Goal: Task Accomplishment & Management: Manage account settings

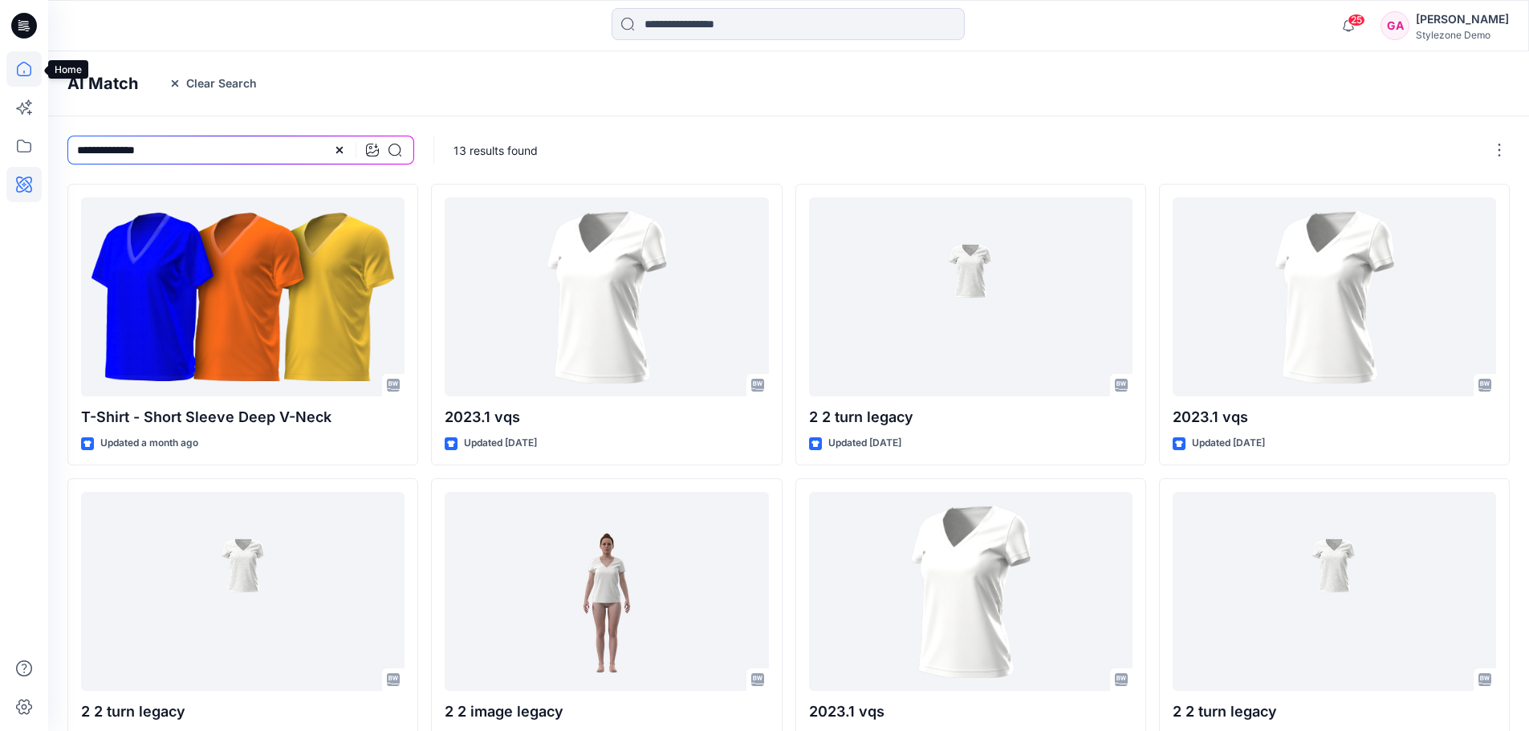
click at [19, 60] on icon at bounding box center [23, 68] width 35 height 35
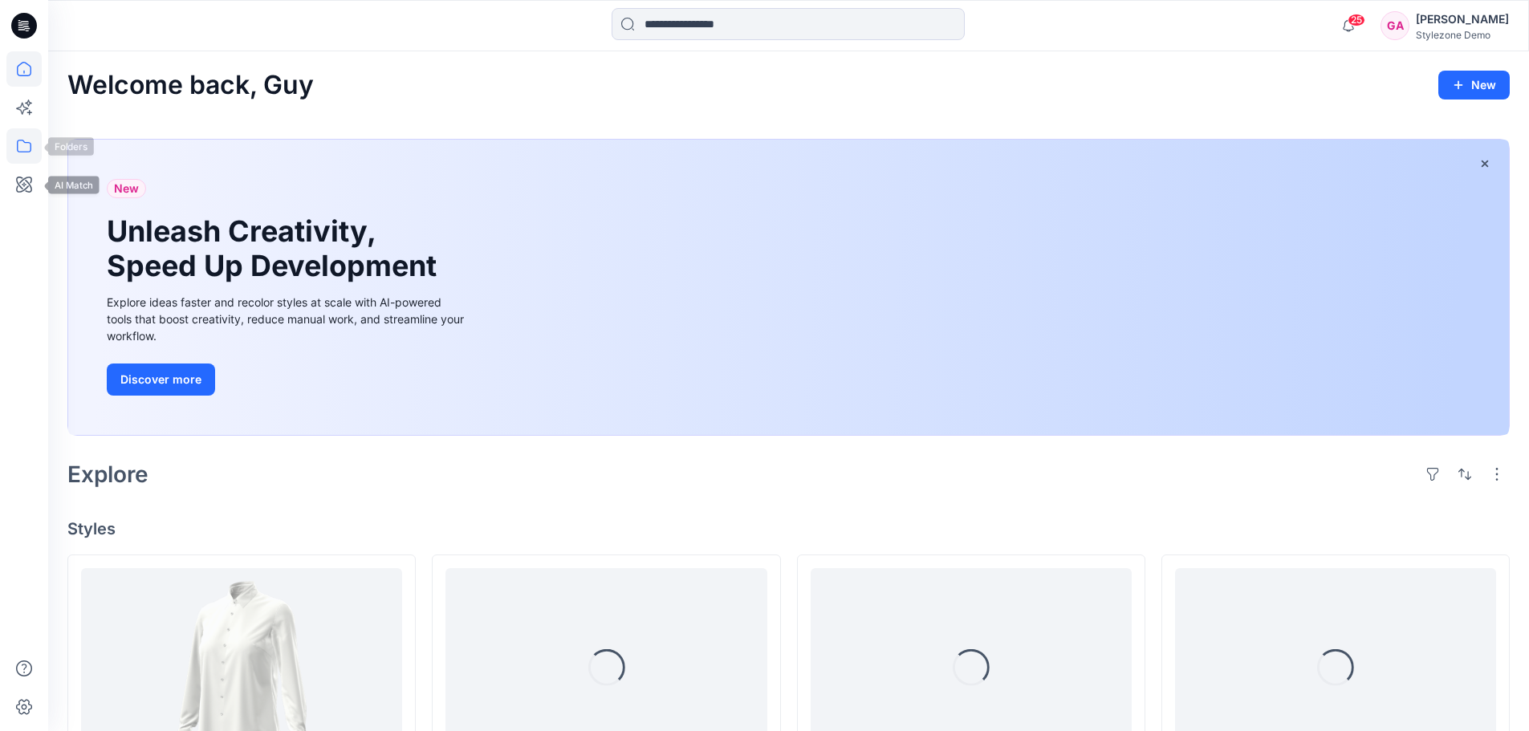
click at [22, 152] on icon at bounding box center [23, 145] width 35 height 35
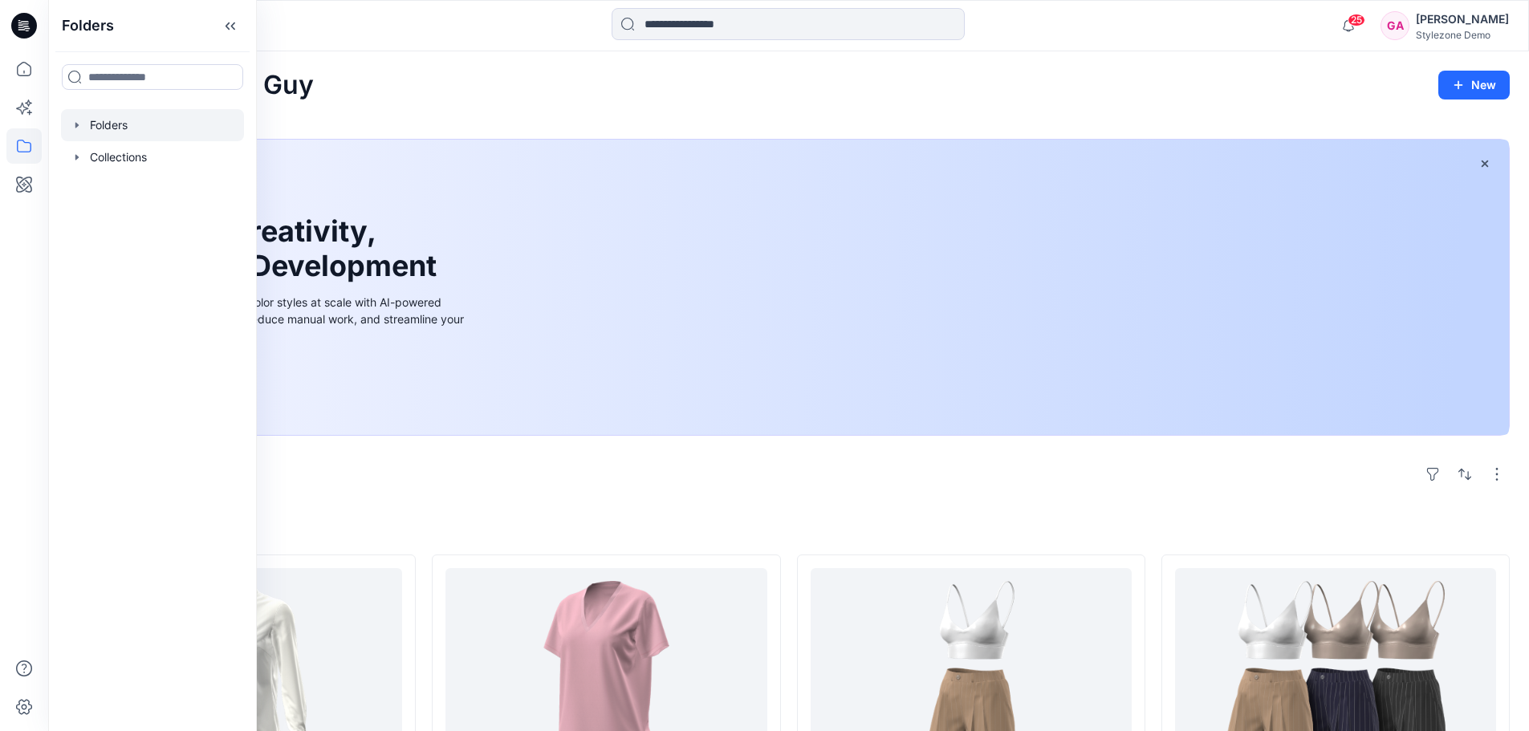
click at [83, 132] on div at bounding box center [152, 125] width 183 height 32
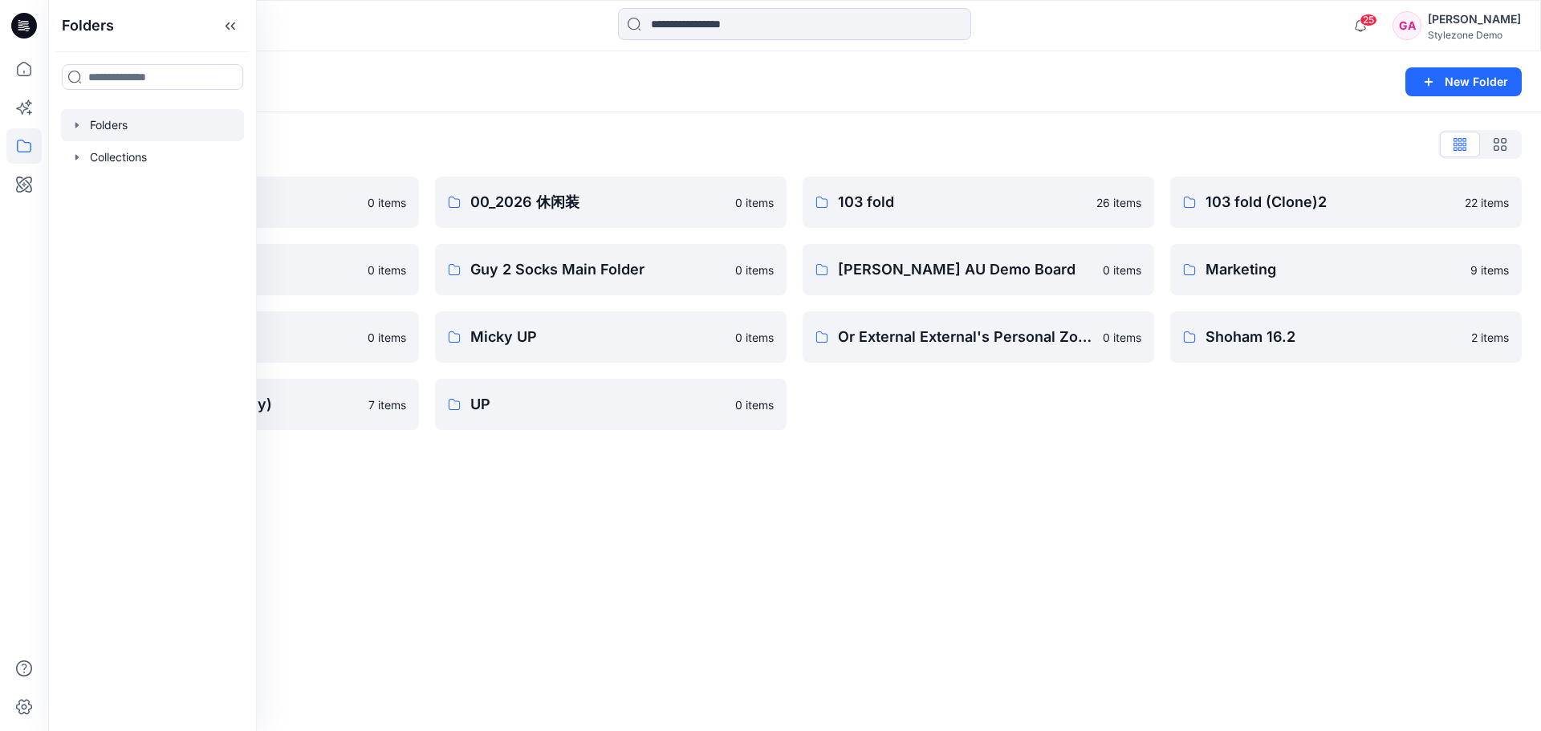
click at [76, 124] on icon "button" at bounding box center [76, 125] width 3 height 6
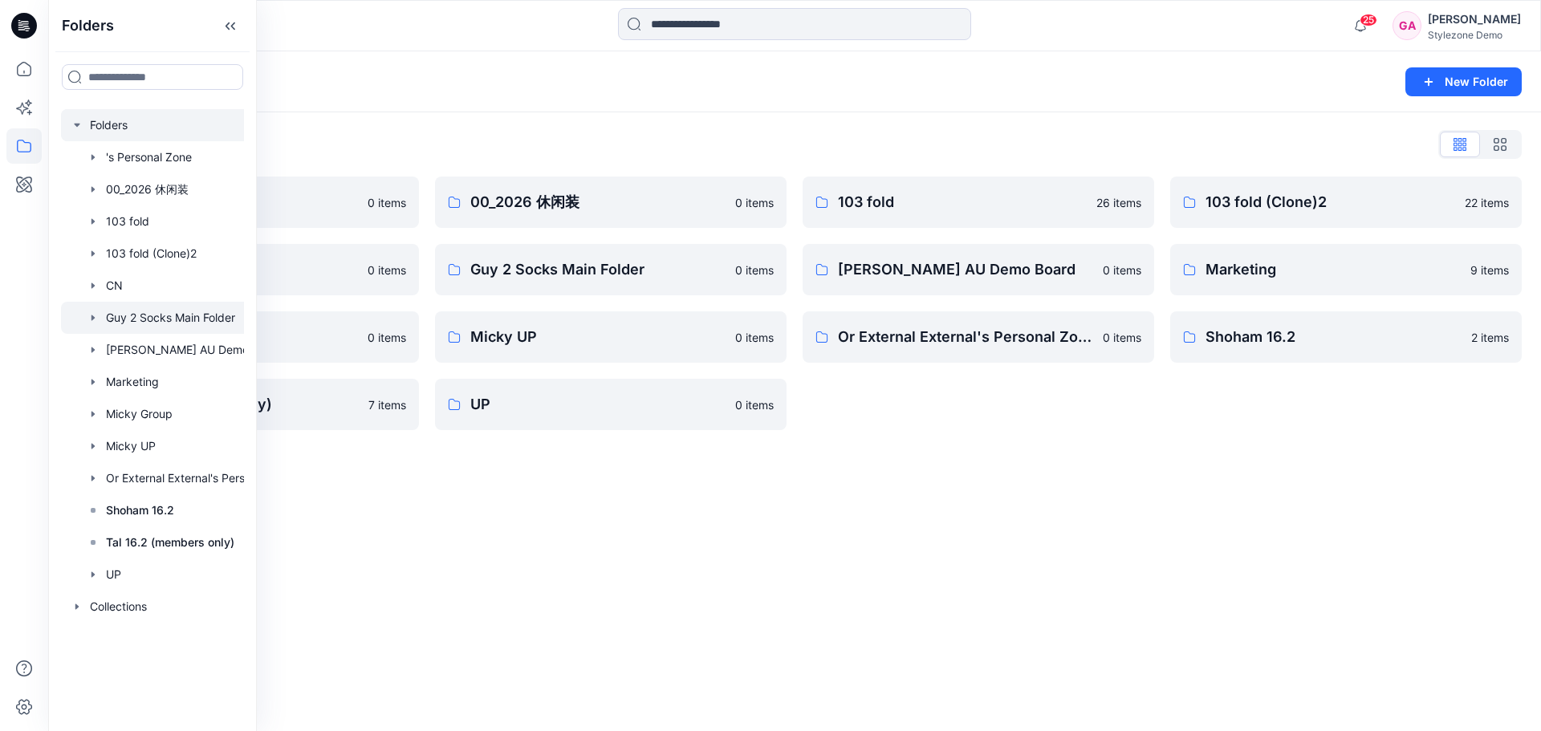
click at [145, 312] on div at bounding box center [173, 318] width 225 height 32
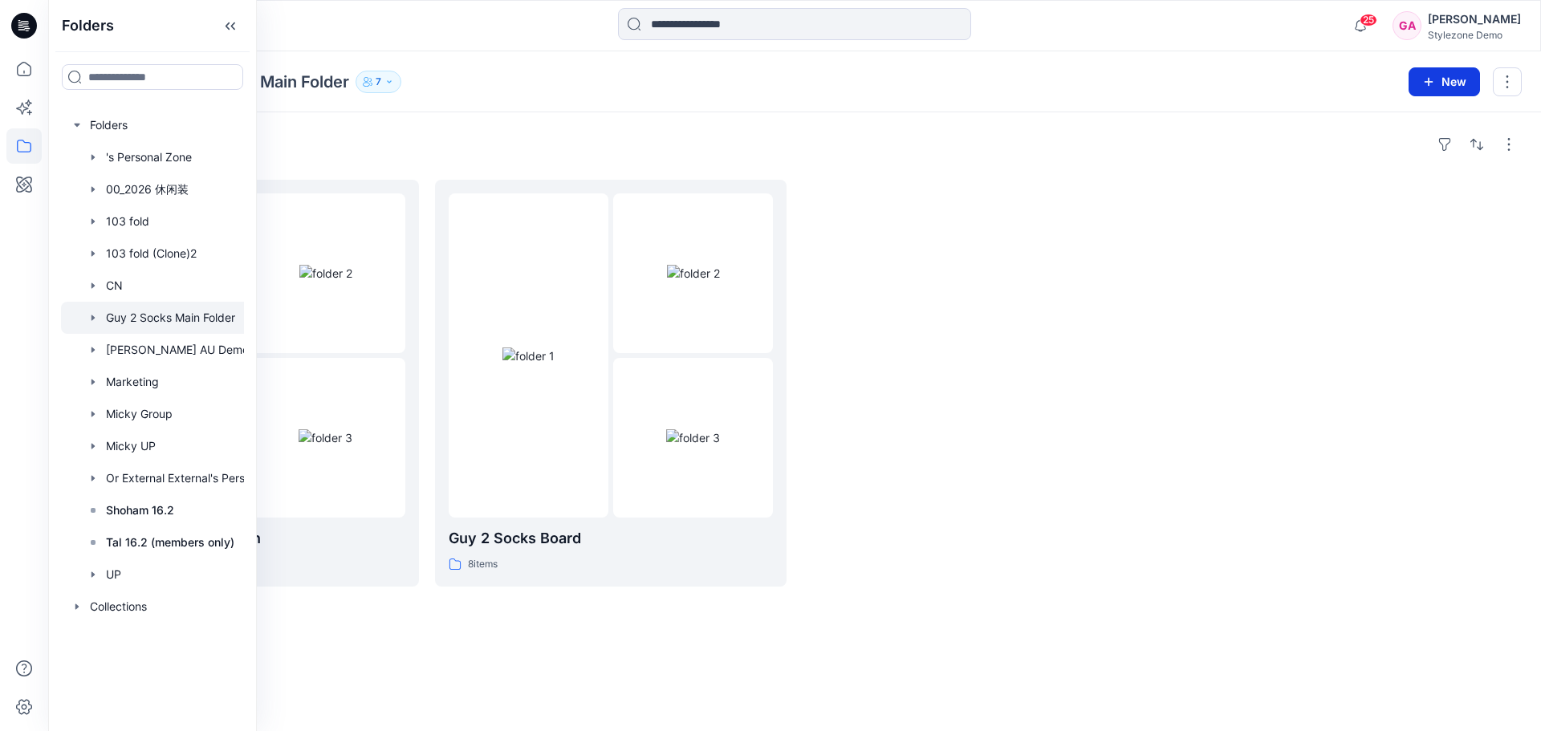
click at [1428, 85] on icon "button" at bounding box center [1428, 81] width 13 height 13
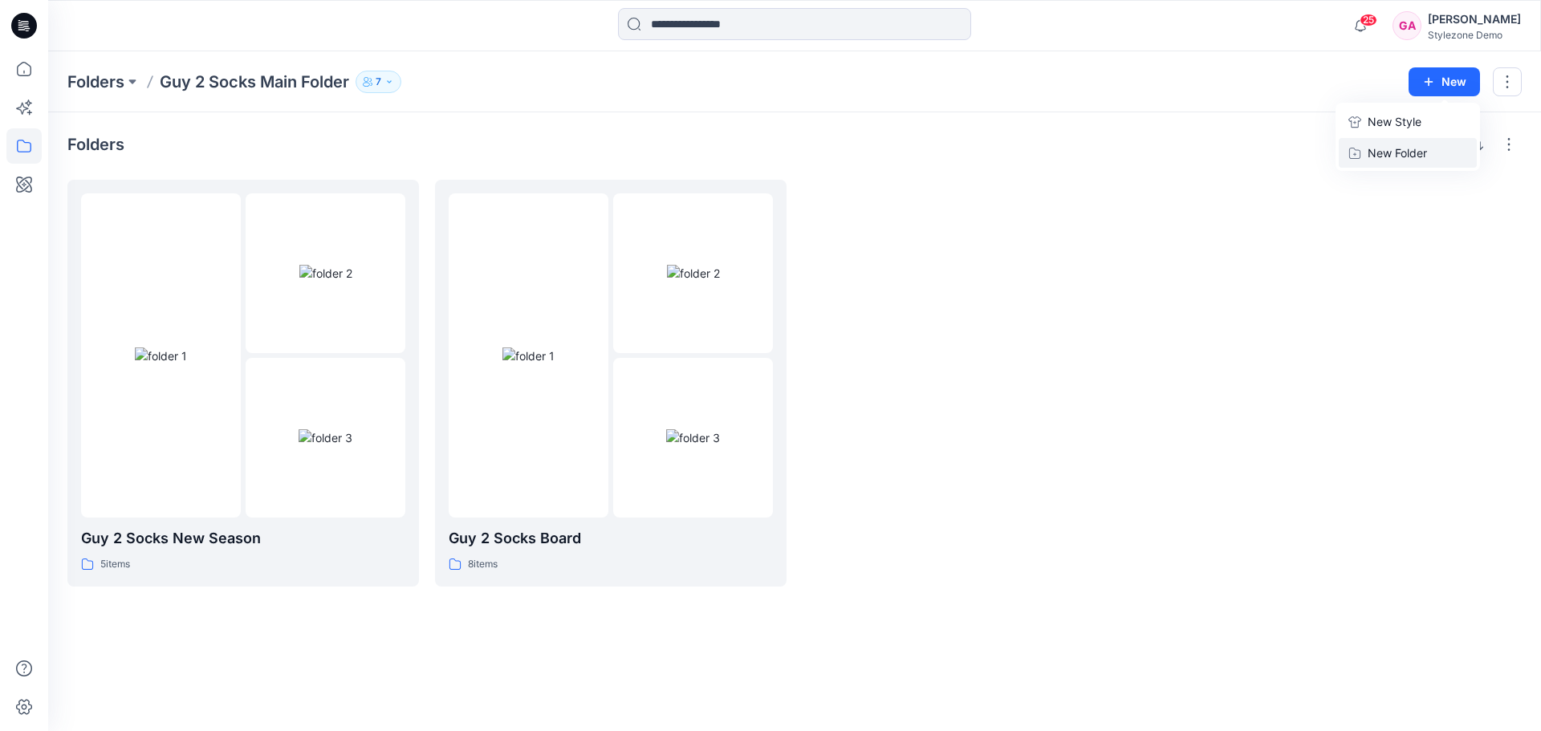
click at [1390, 152] on p "New Folder" at bounding box center [1397, 152] width 59 height 17
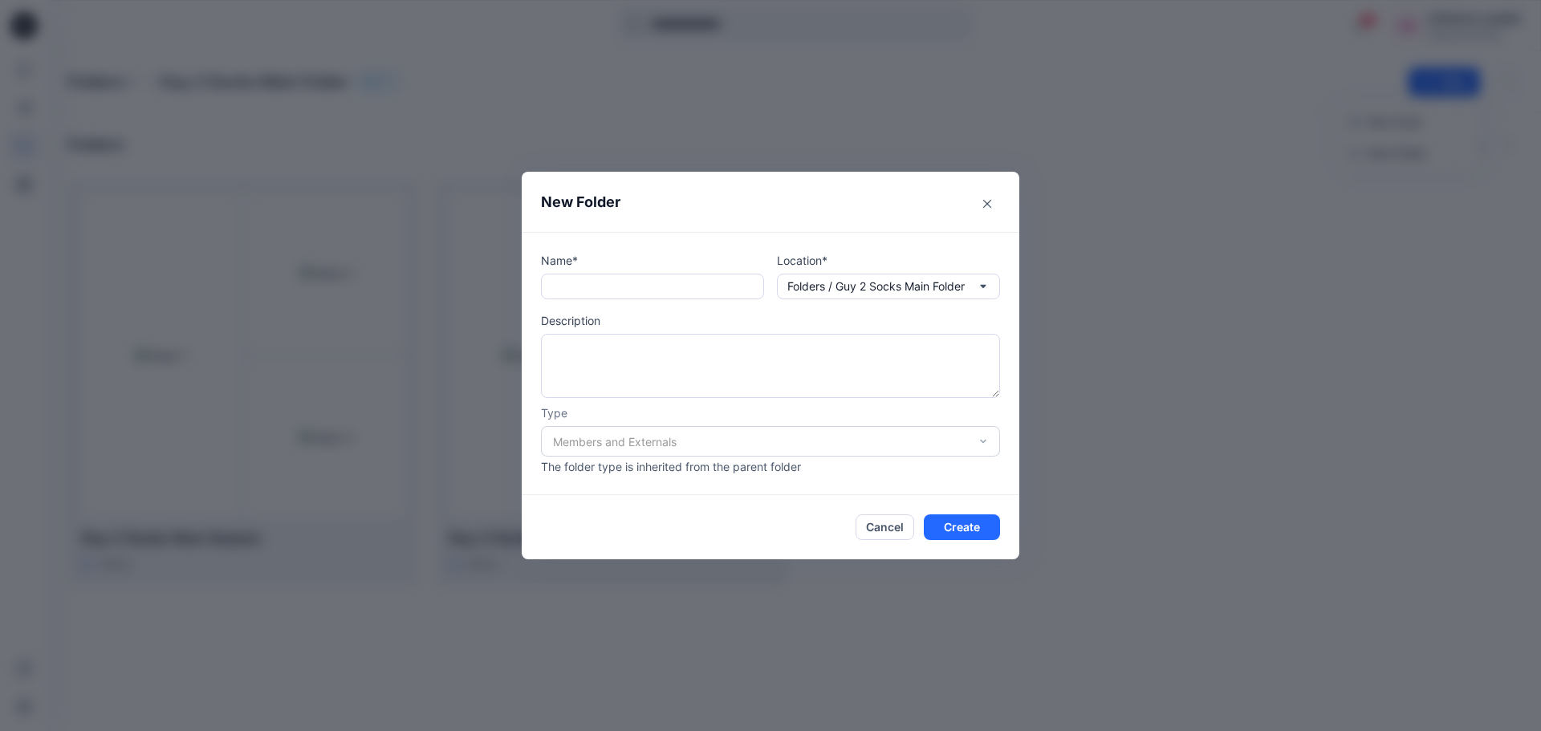
click at [775, 449] on div "Members and Externals" at bounding box center [770, 441] width 459 height 30
click at [988, 444] on div "Members and Externals" at bounding box center [770, 441] width 459 height 30
click at [985, 444] on div "Members and Externals" at bounding box center [770, 441] width 459 height 30
click at [655, 433] on div "Members and Externals" at bounding box center [770, 441] width 459 height 30
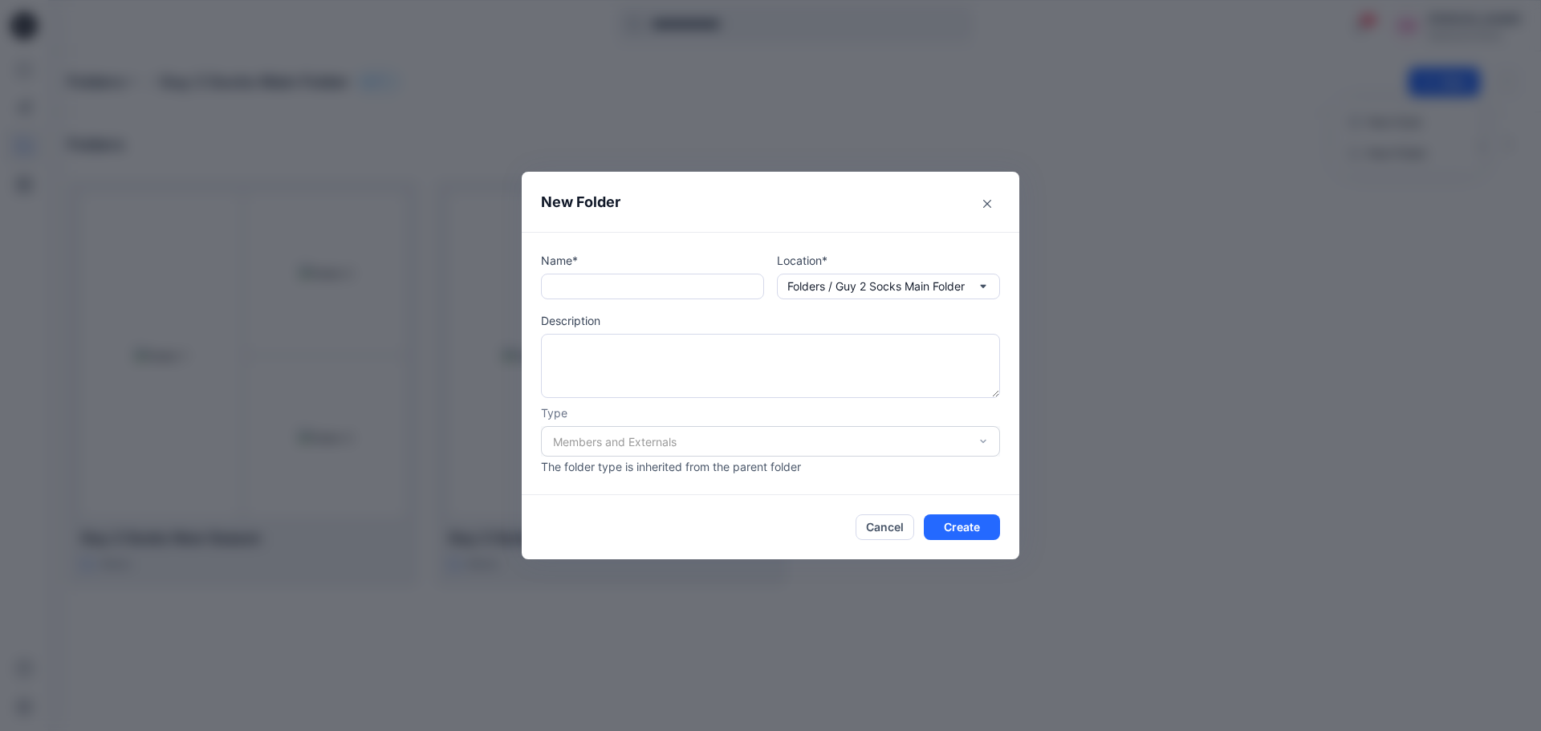
click at [624, 446] on div "Members and Externals" at bounding box center [770, 441] width 459 height 30
click at [914, 291] on p "Folders / Guy 2 Socks Main Folder" at bounding box center [875, 287] width 177 height 18
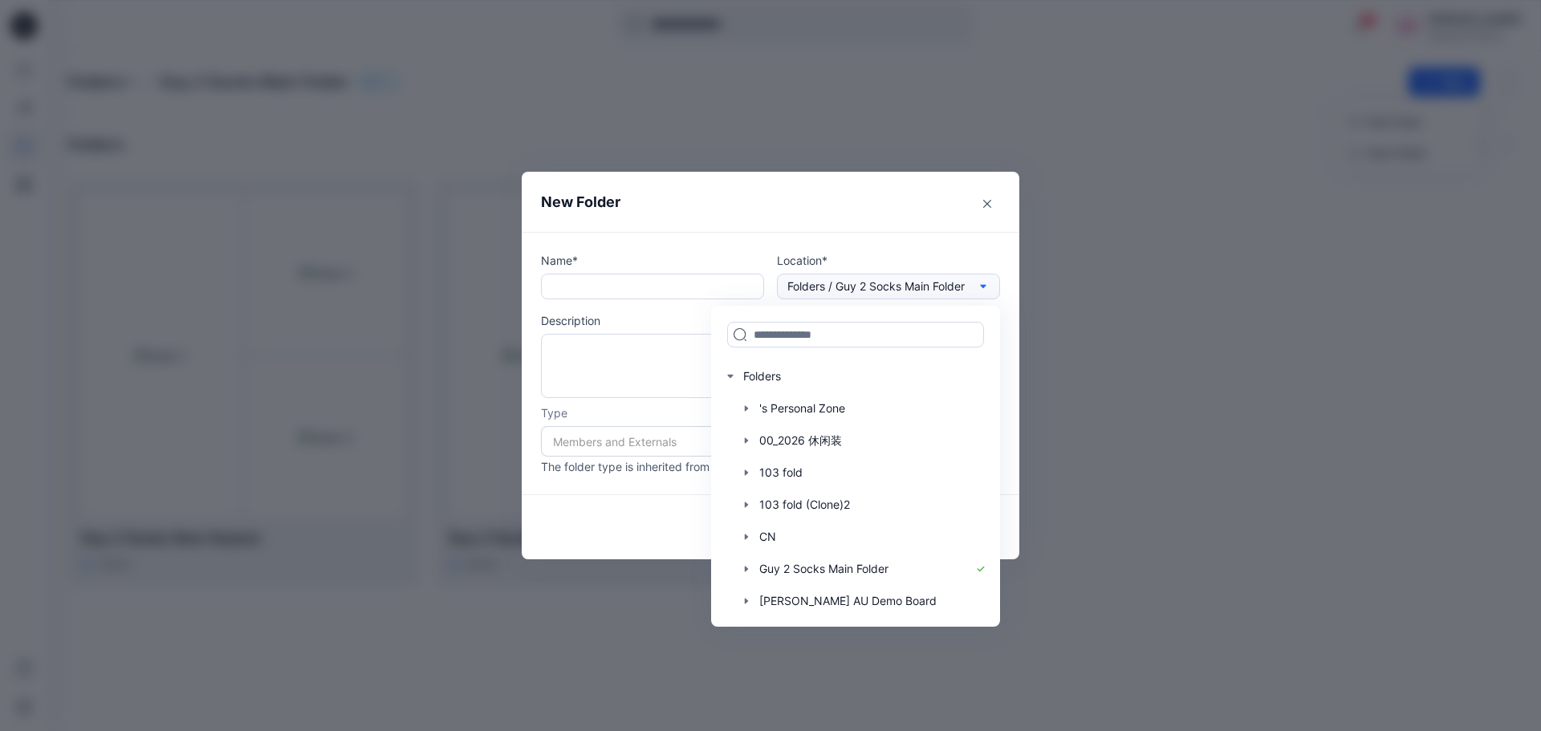
click at [914, 291] on p "Folders / Guy 2 Socks Main Folder" at bounding box center [875, 287] width 177 height 18
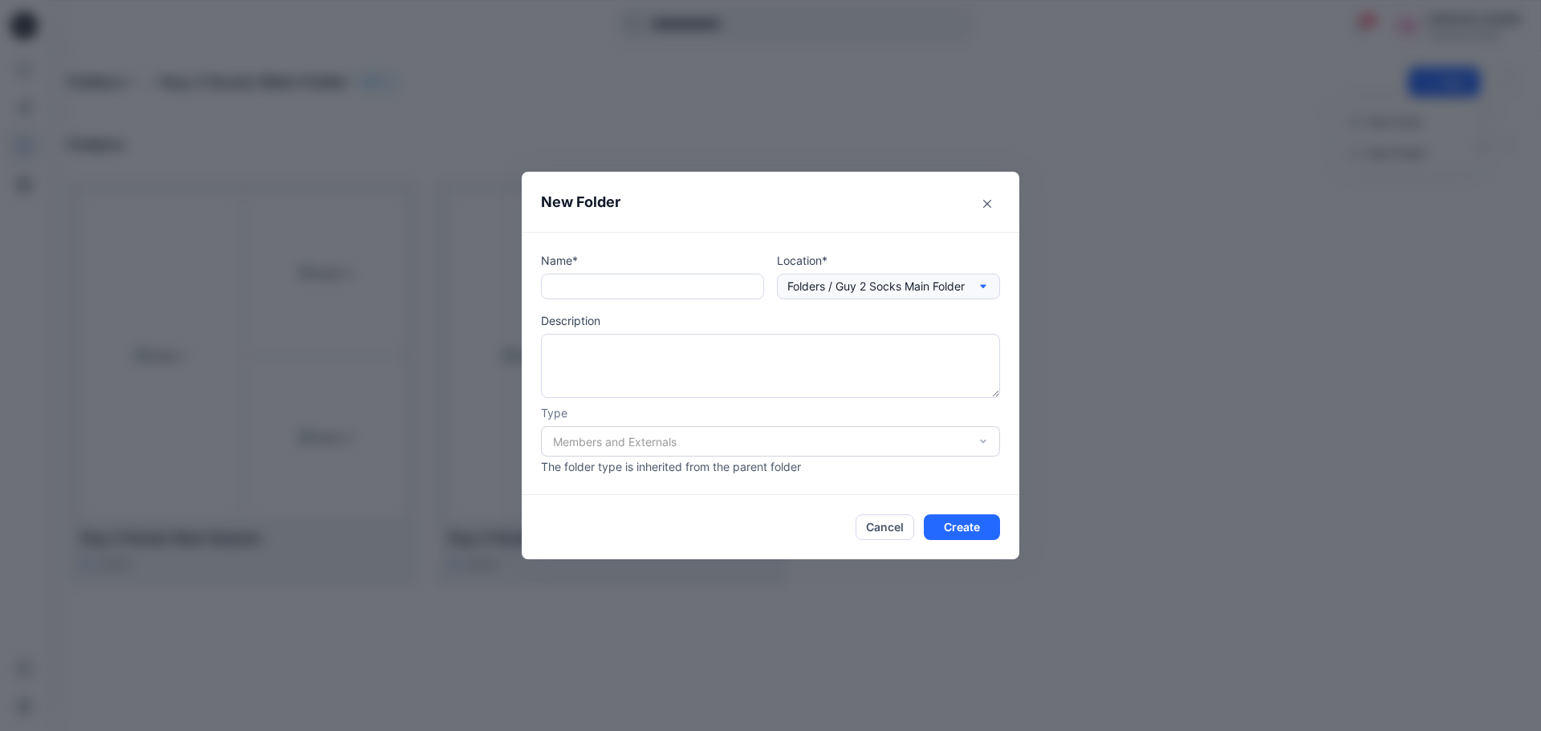
click at [914, 291] on p "Folders / Guy 2 Socks Main Folder" at bounding box center [875, 287] width 177 height 18
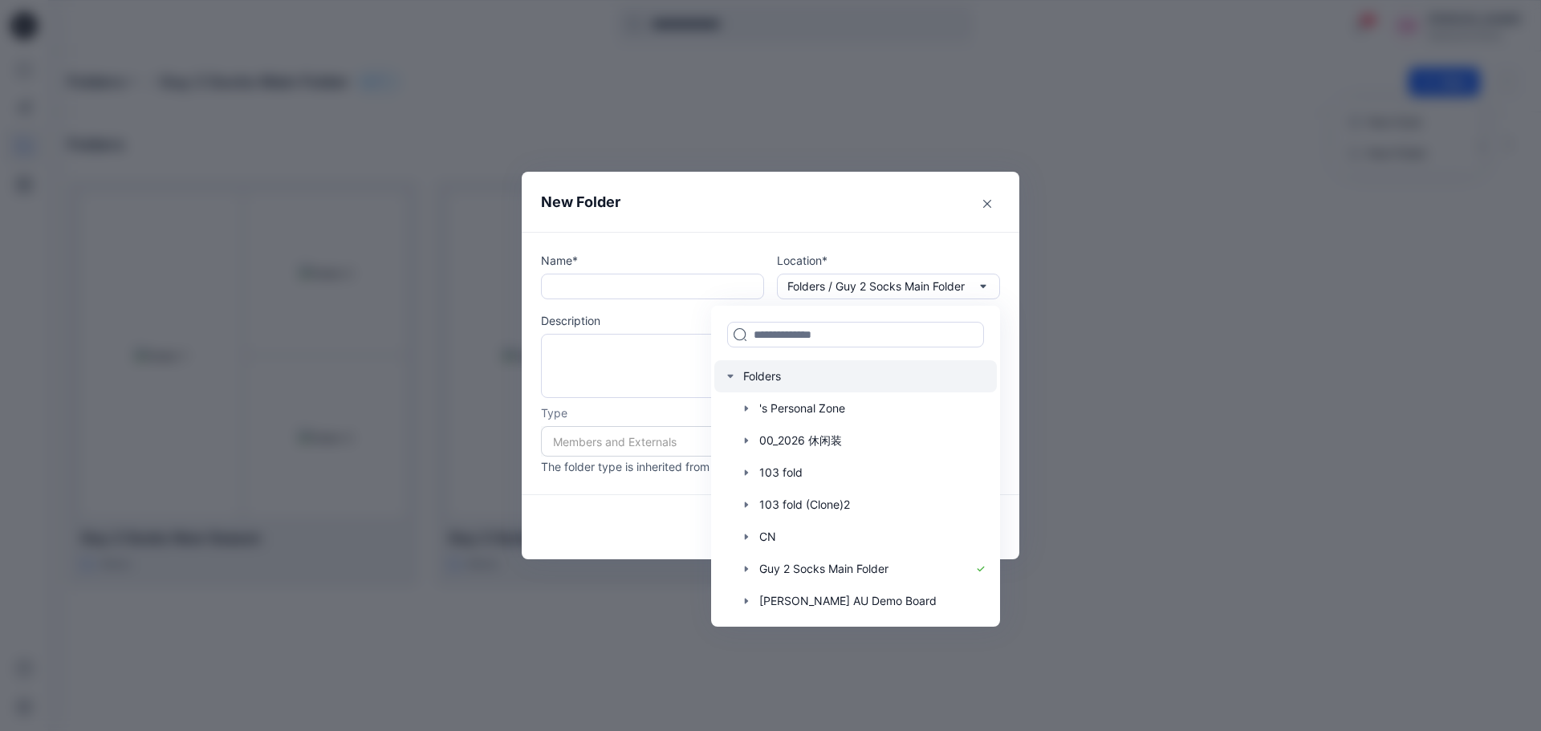
click at [766, 372] on div at bounding box center [855, 376] width 283 height 32
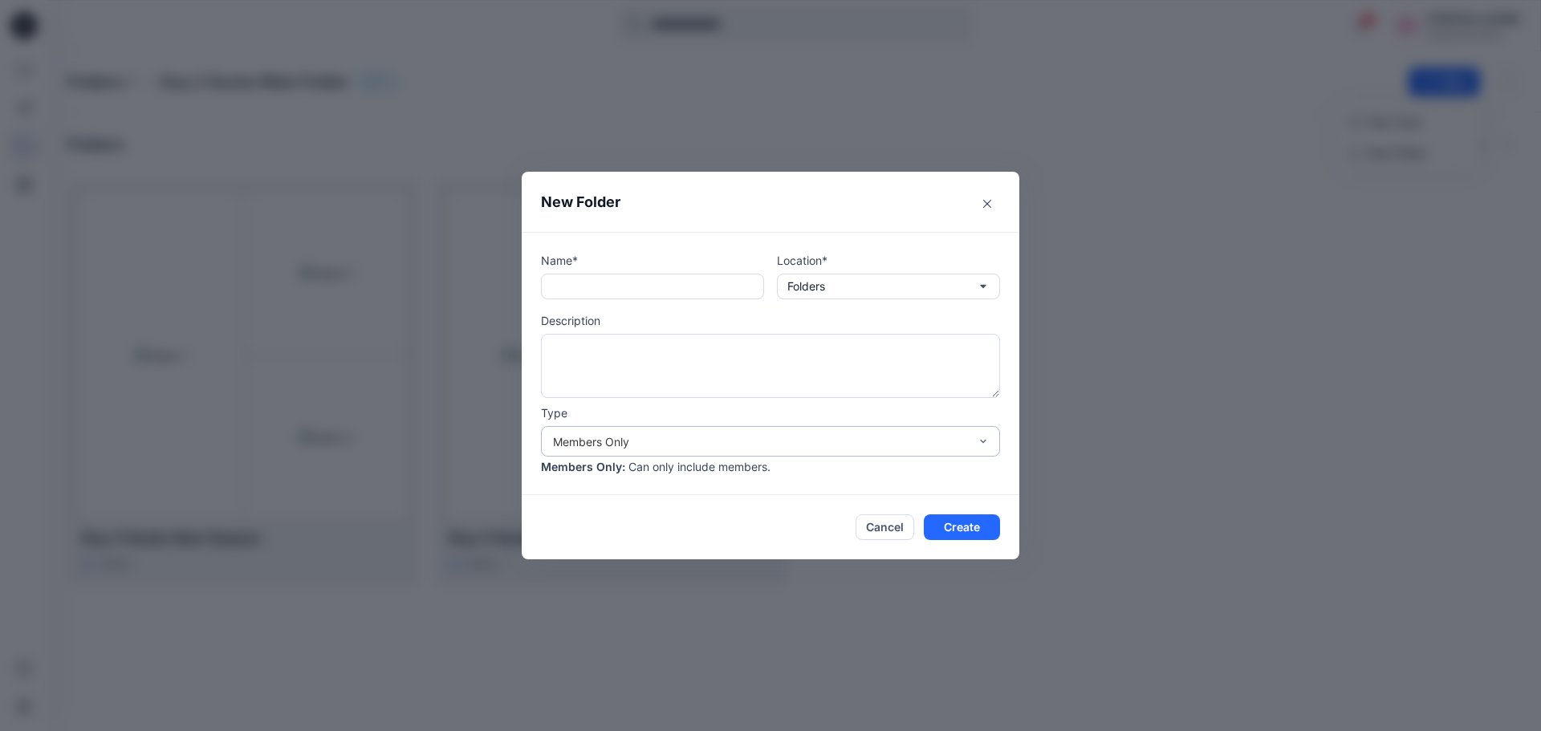
click at [936, 447] on div "Members Only" at bounding box center [761, 441] width 416 height 17
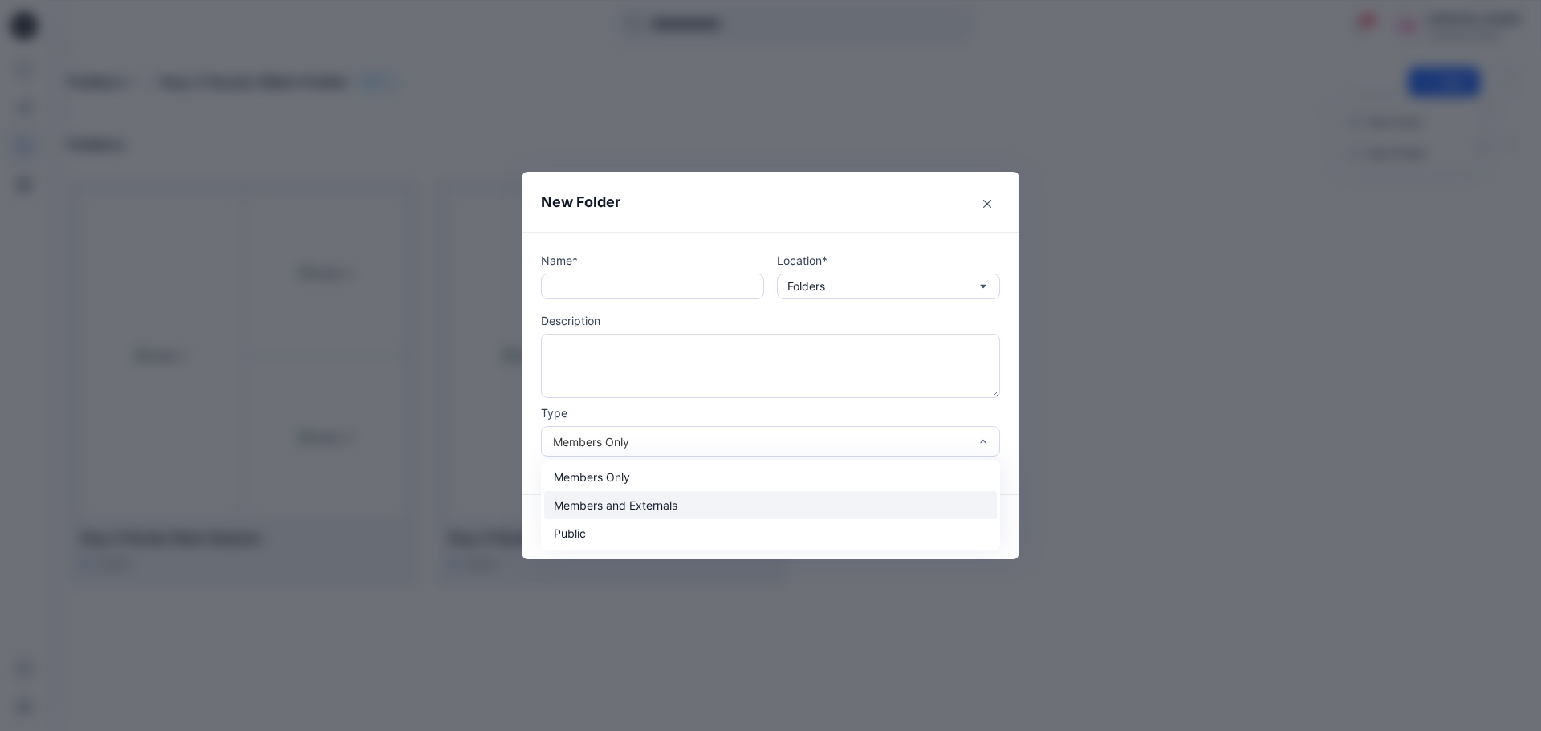
click at [657, 502] on div "Members and Externals" at bounding box center [770, 505] width 453 height 28
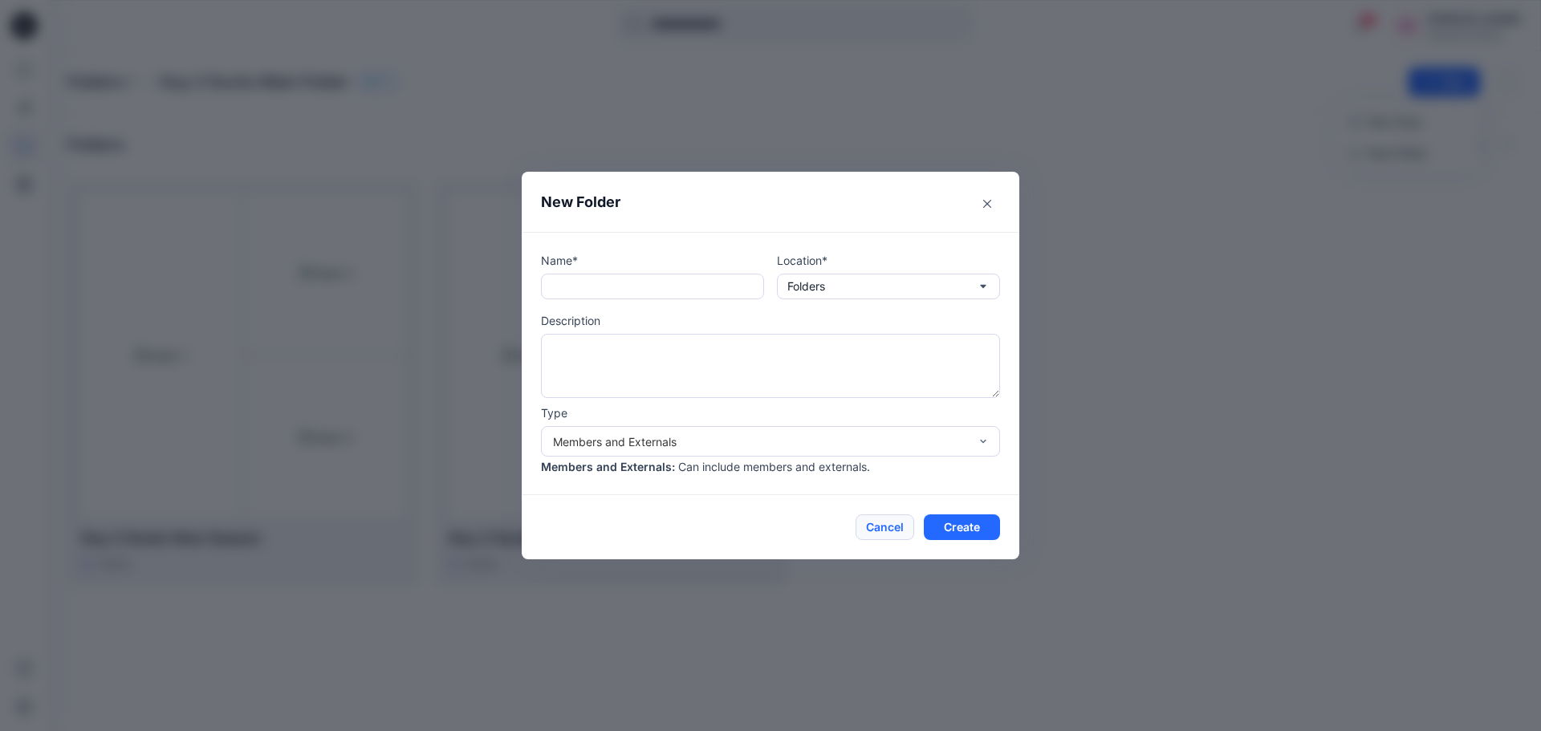
click at [894, 520] on button "Cancel" at bounding box center [885, 527] width 59 height 26
